Goal: Navigation & Orientation: Find specific page/section

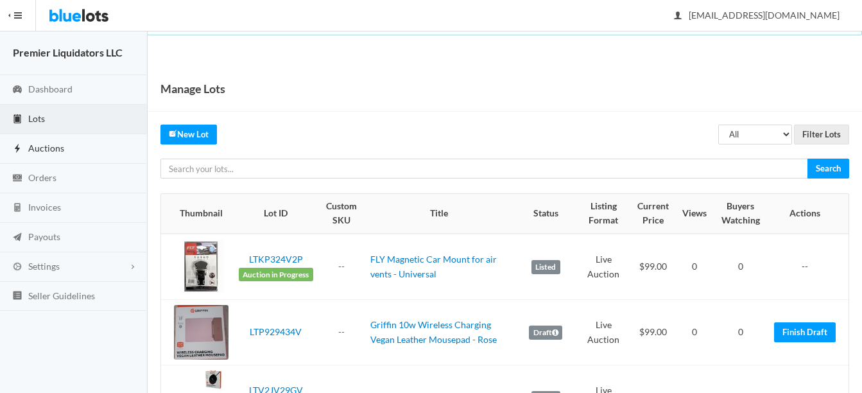
click at [36, 144] on span "Auctions" at bounding box center [46, 147] width 36 height 11
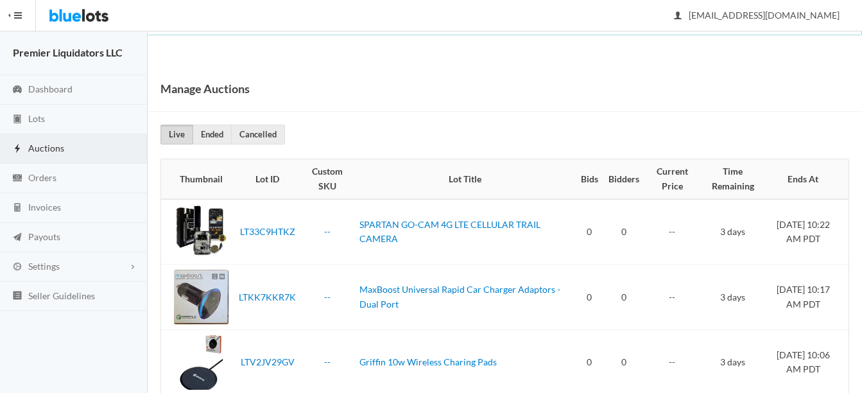
click at [47, 151] on span "Auctions" at bounding box center [46, 147] width 36 height 11
